Goal: Information Seeking & Learning: Check status

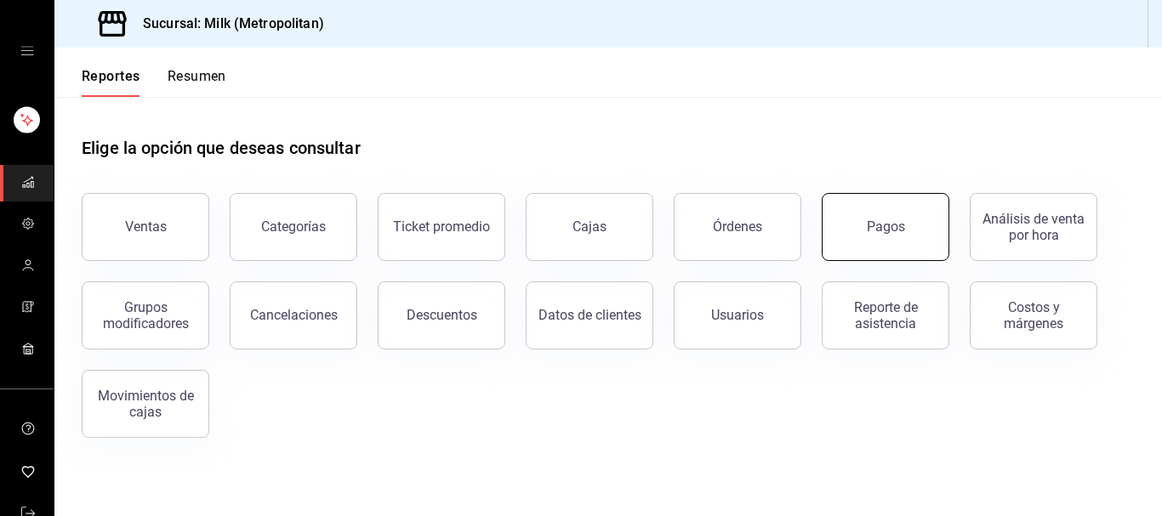
click at [846, 214] on button "Pagos" at bounding box center [886, 227] width 128 height 68
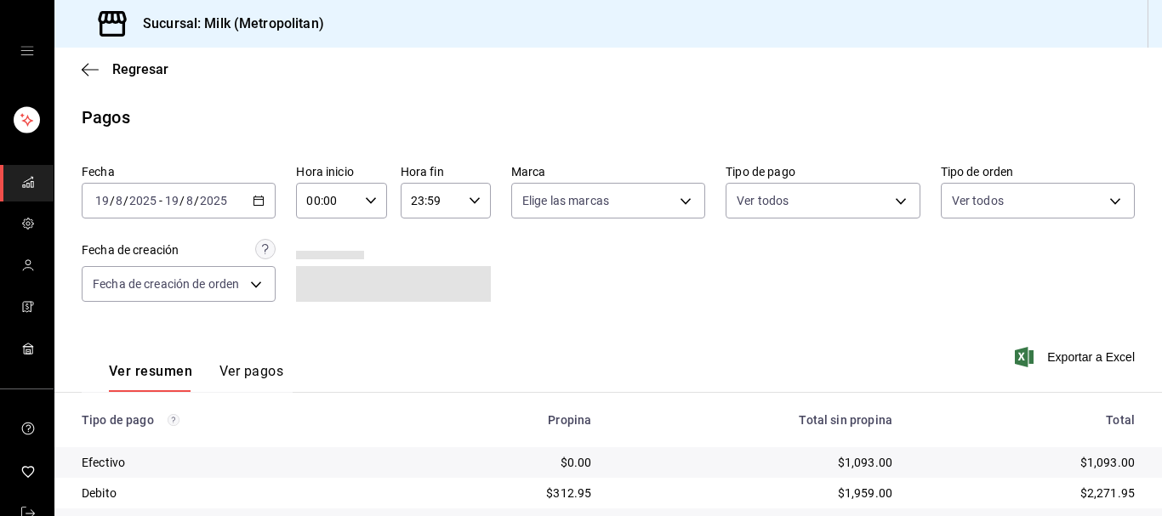
scroll to position [260, 0]
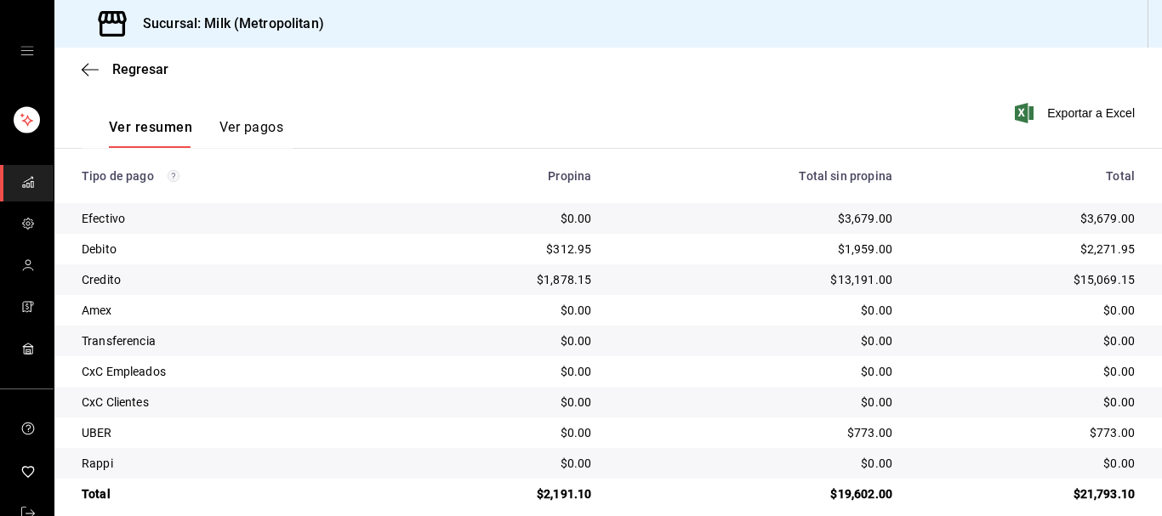
scroll to position [265, 0]
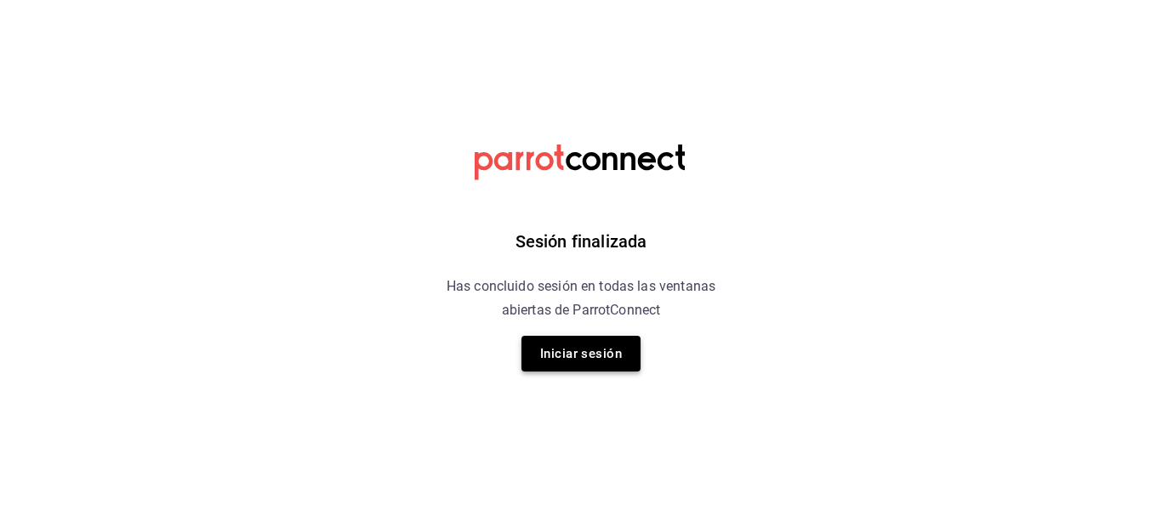
click at [623, 357] on button "Iniciar sesión" at bounding box center [581, 354] width 119 height 36
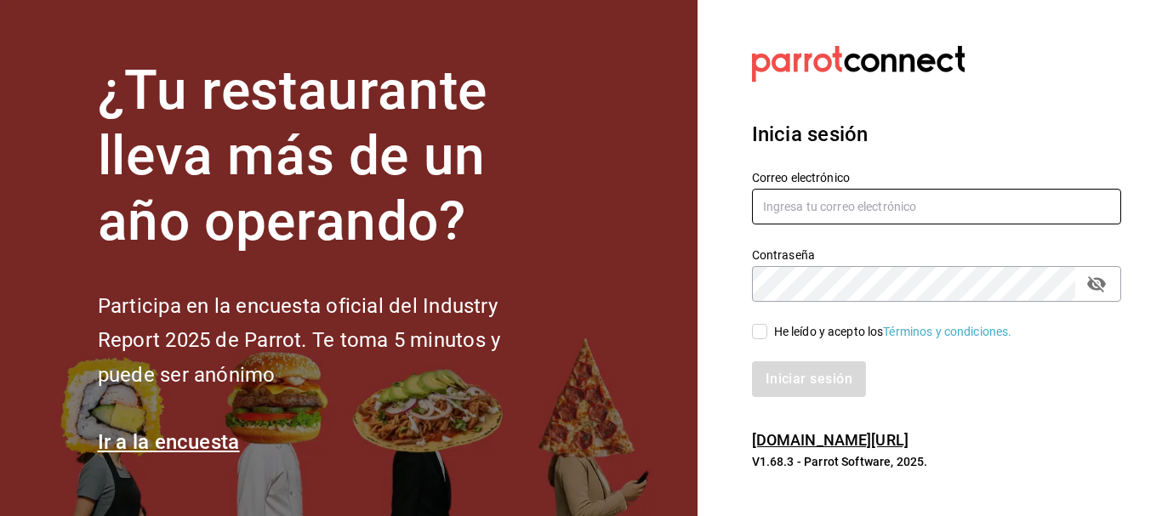
click at [914, 201] on input "text" at bounding box center [936, 207] width 369 height 36
type input "jujepapla210294@gmail.com"
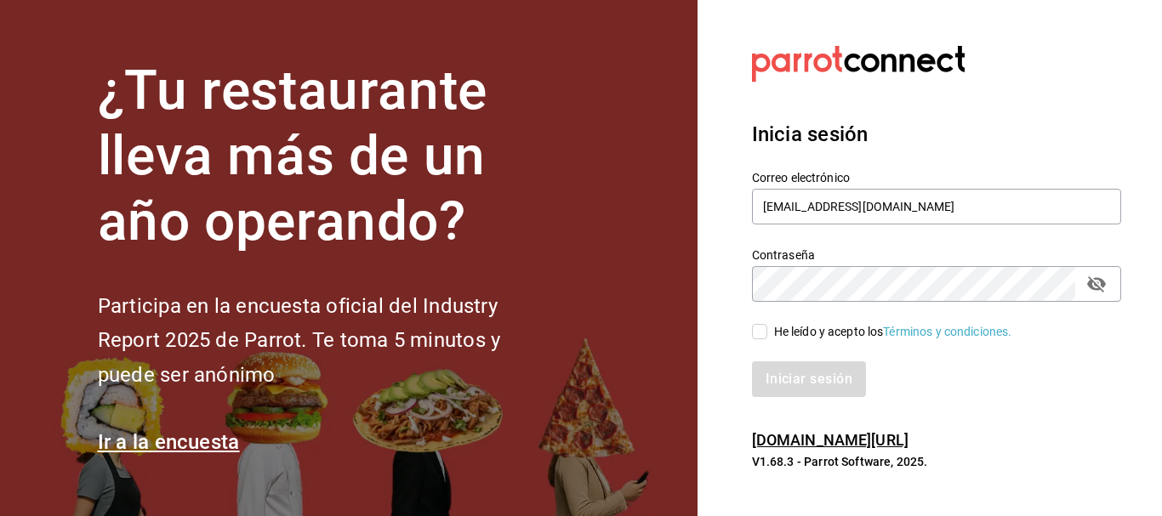
click at [763, 338] on input "He leído y acepto los Términos y condiciones." at bounding box center [759, 331] width 15 height 15
checkbox input "true"
click at [773, 378] on button "Iniciar sesión" at bounding box center [810, 380] width 116 height 36
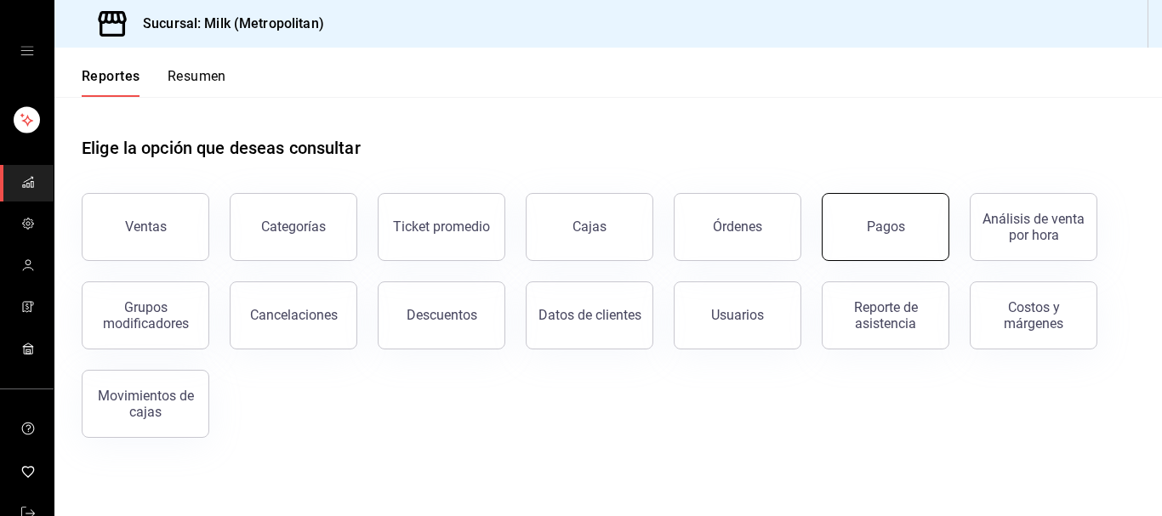
click at [889, 247] on button "Pagos" at bounding box center [886, 227] width 128 height 68
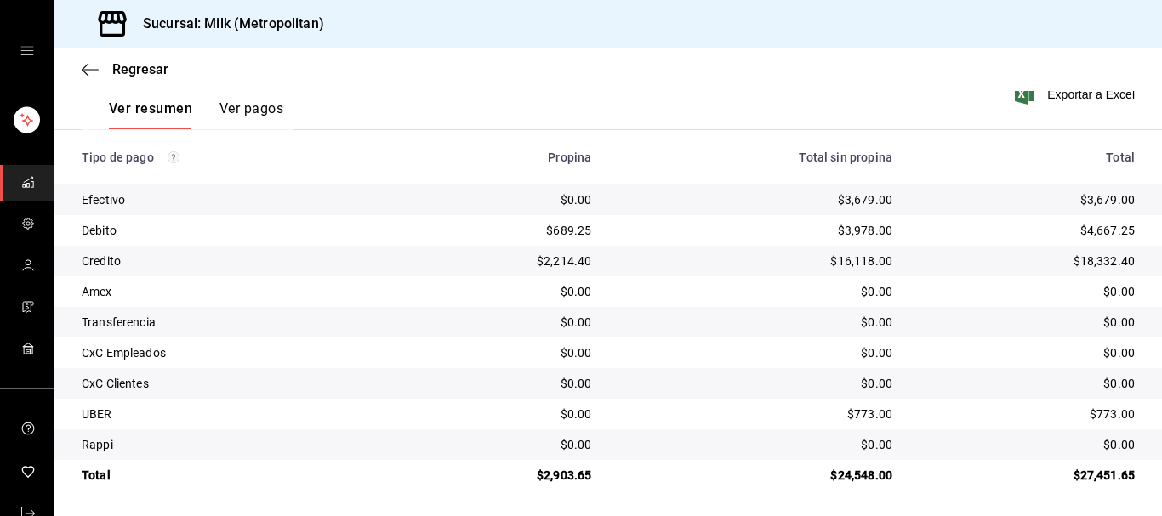
scroll to position [265, 0]
